Goal: Navigation & Orientation: Find specific page/section

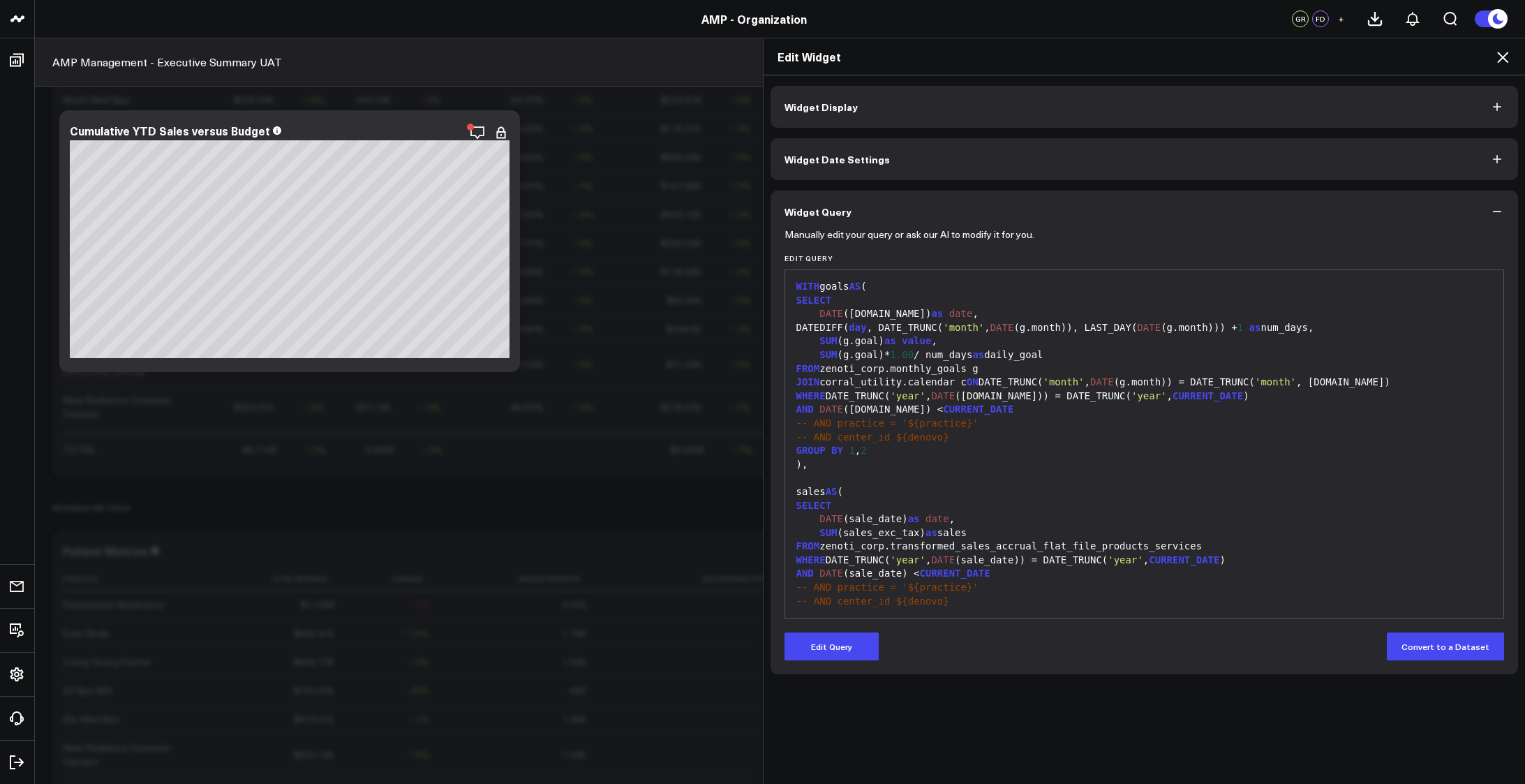
click at [896, 379] on div "JOIN corral_utility.calendar c ON DATE_TRUNC( 'month' , DATE (g.month)) = DATE_…" at bounding box center [1144, 382] width 705 height 14
click at [939, 381] on div "JOIN corral_utility.calendar c ON DATE_TRUNC( 'month' , DATE (g.month)) = DATE_…" at bounding box center [1144, 382] width 705 height 14
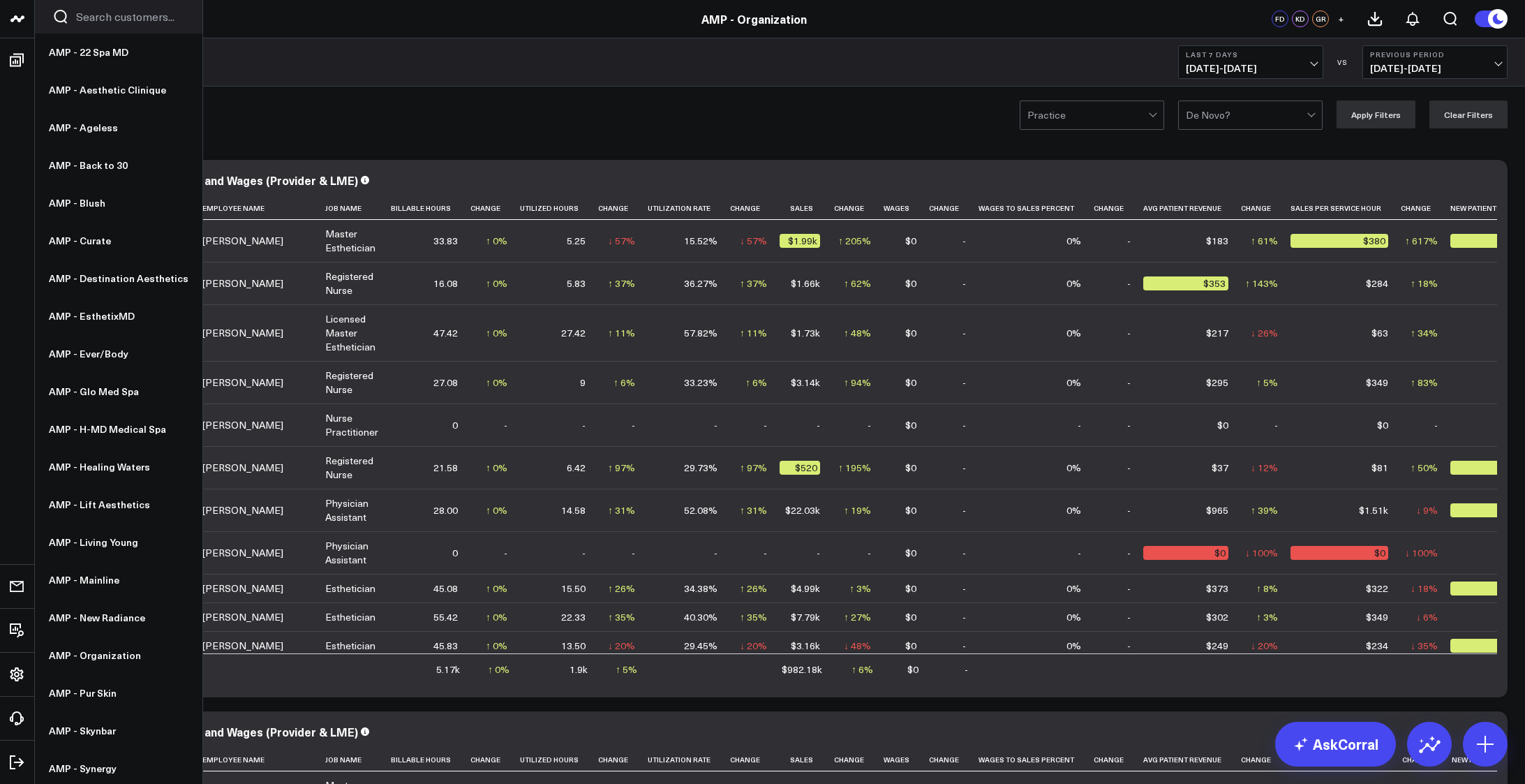
click at [18, 19] on icon at bounding box center [17, 18] width 7 height 6
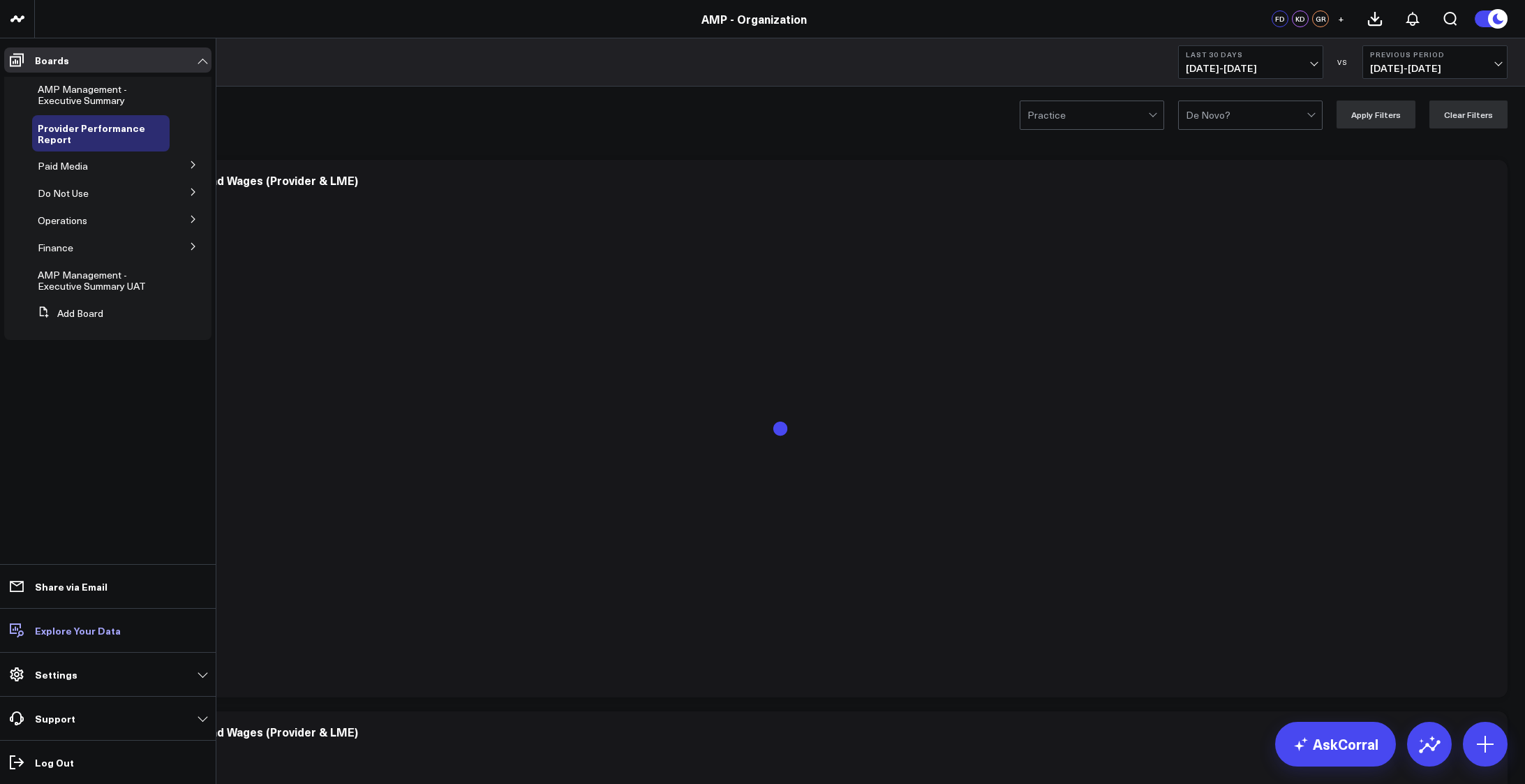
click at [73, 633] on p "Explore Your Data" at bounding box center [77, 631] width 85 height 11
